Goal: Task Accomplishment & Management: Use online tool/utility

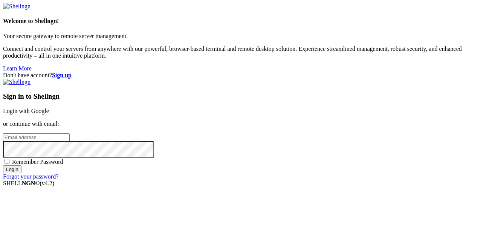
click at [49, 108] on link "Login with Google" at bounding box center [26, 111] width 46 height 6
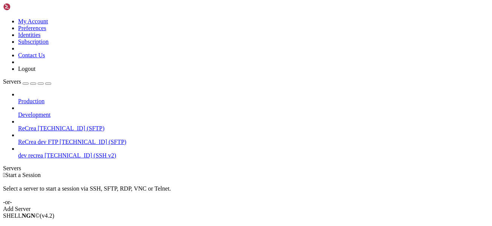
click at [48, 125] on span "[TECHNICAL_ID] (SFTP)" at bounding box center [71, 128] width 67 height 6
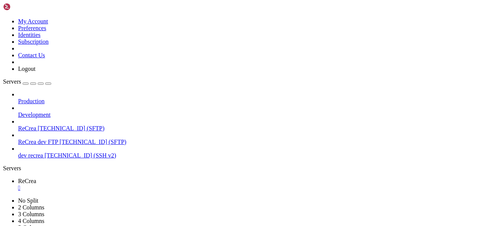
scroll to position [86, 0]
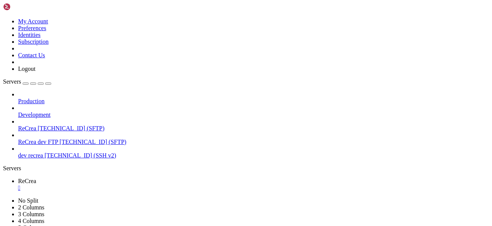
type input "/var/www"
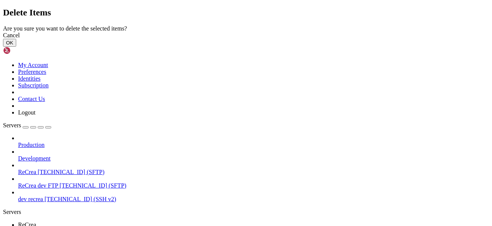
click at [16, 47] on button "OK" at bounding box center [9, 43] width 13 height 8
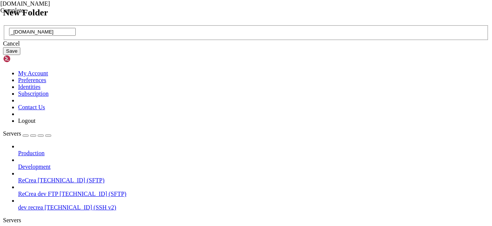
type input "_[DOMAIN_NAME]"
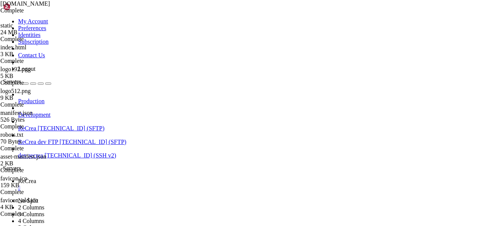
type input "/var/www"
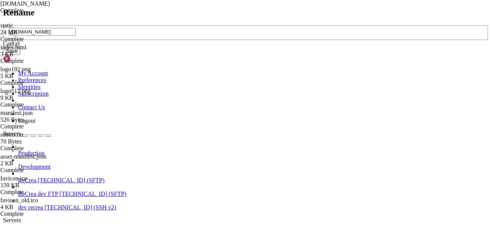
click at [76, 36] on input "[DOMAIN_NAME]" at bounding box center [42, 32] width 67 height 8
type input "__[DOMAIN_NAME]"
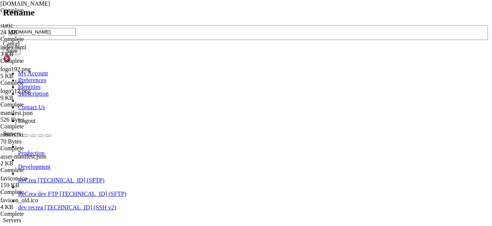
type input "[DOMAIN_NAME]"
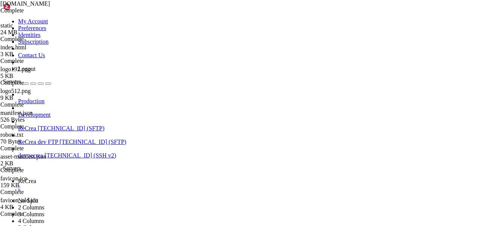
click at [131, 185] on div "" at bounding box center [253, 188] width 471 height 7
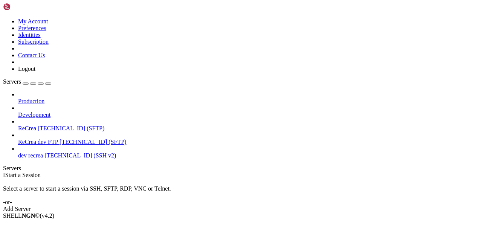
click at [446, 172] on div " Start a Session" at bounding box center [246, 175] width 486 height 7
